Goal: Transaction & Acquisition: Subscribe to service/newsletter

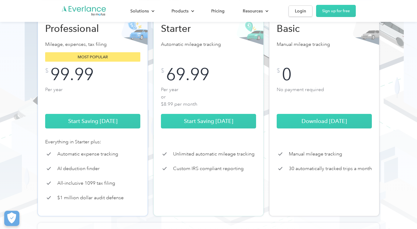
scroll to position [91, 0]
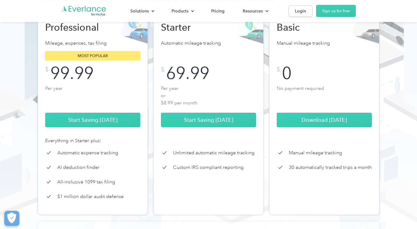
click at [84, 53] on div "Most popular" at bounding box center [92, 55] width 95 height 9
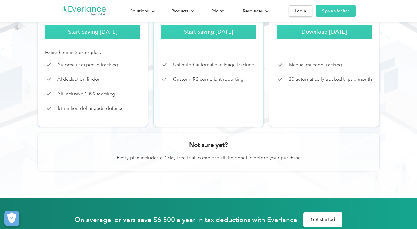
scroll to position [181, 0]
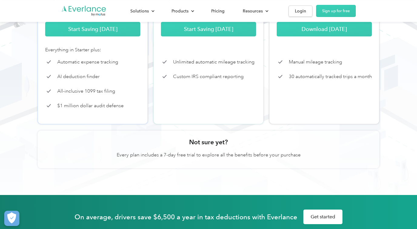
click at [202, 138] on h3 "Not sure yet?" at bounding box center [208, 142] width 39 height 8
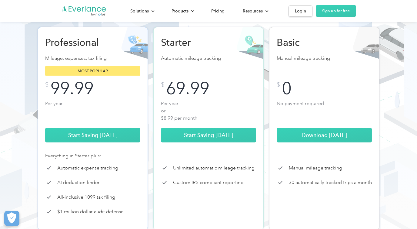
scroll to position [75, 0]
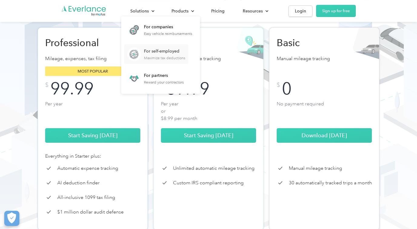
click at [169, 54] on div "For self-employed" at bounding box center [164, 51] width 41 height 6
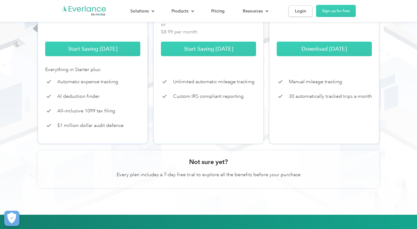
scroll to position [169, 0]
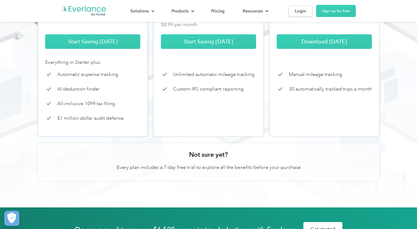
click at [211, 168] on p "Every plan includes a 7-day free trial to explore all the benefits before your …" at bounding box center [209, 167] width 318 height 7
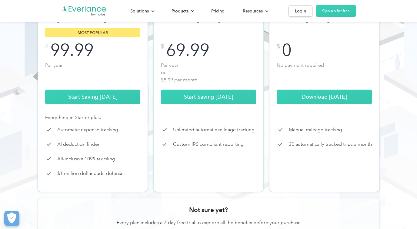
scroll to position [113, 0]
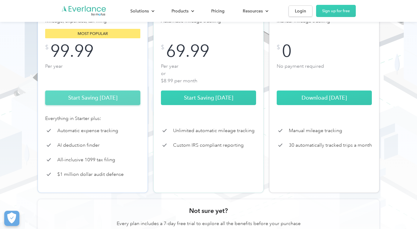
click at [107, 96] on link "Start Saving Today" at bounding box center [92, 97] width 95 height 15
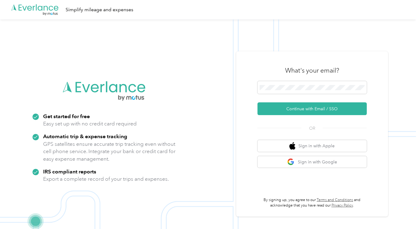
click at [39, 9] on icon at bounding box center [40, 8] width 5 height 5
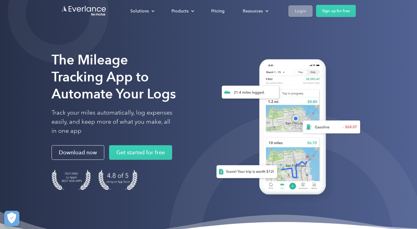
click at [309, 6] on link "Login" at bounding box center [301, 10] width 24 height 11
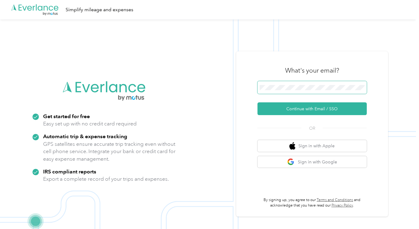
click at [278, 91] on span at bounding box center [311, 87] width 109 height 13
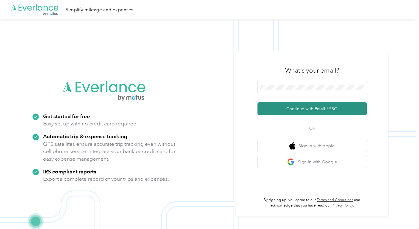
click at [316, 115] on button "Continue with Email / SSO" at bounding box center [311, 108] width 109 height 13
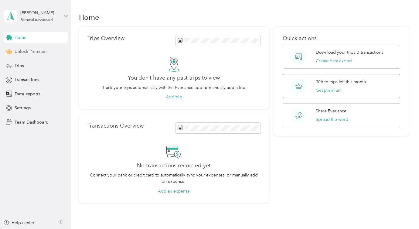
click at [39, 55] on div "Unlock Premium" at bounding box center [36, 51] width 64 height 11
